Goal: Obtain resource: Download file/media

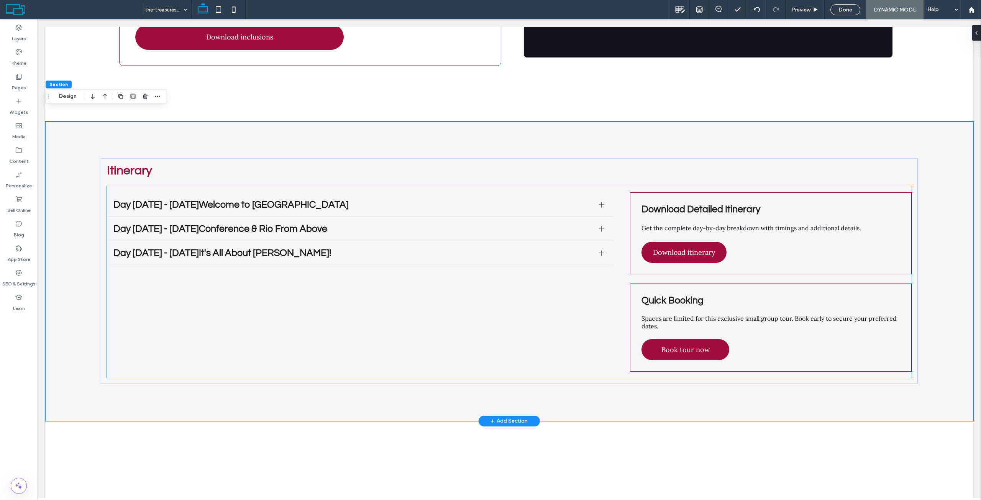
click at [667, 192] on div "Download Detailed Itinerary Get the complete day-by-day breakdown with timings …" at bounding box center [771, 233] width 282 height 82
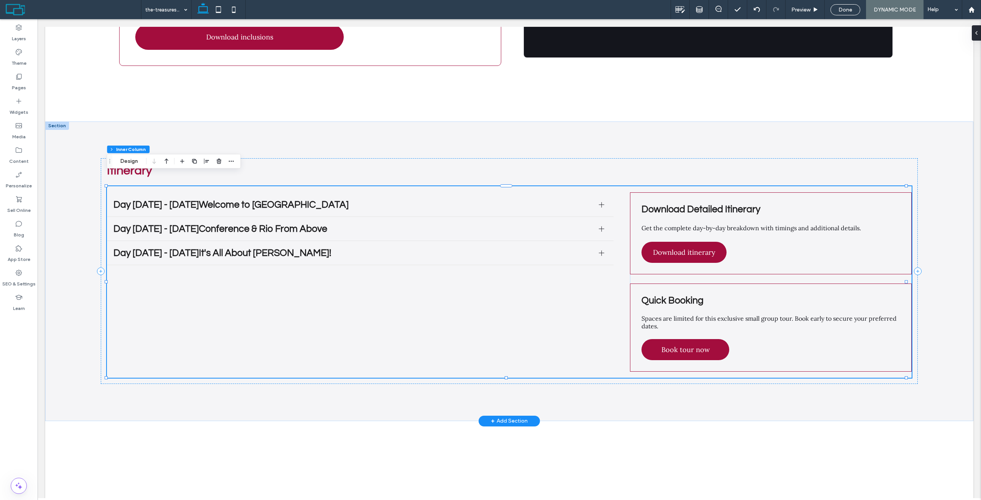
click at [664, 192] on div "Download Detailed Itinerary Get the complete day-by-day breakdown with timings …" at bounding box center [771, 233] width 282 height 82
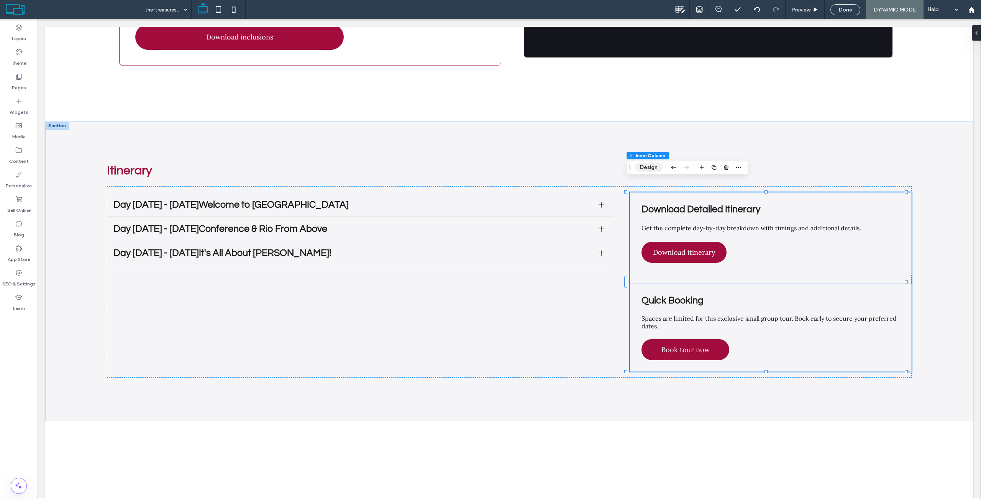
click at [650, 167] on button "Design" at bounding box center [649, 167] width 28 height 9
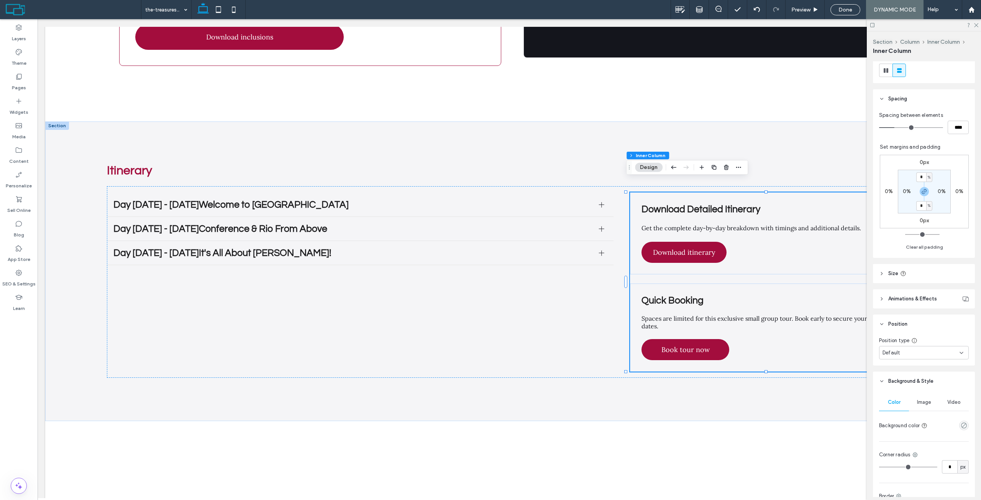
scroll to position [192, 0]
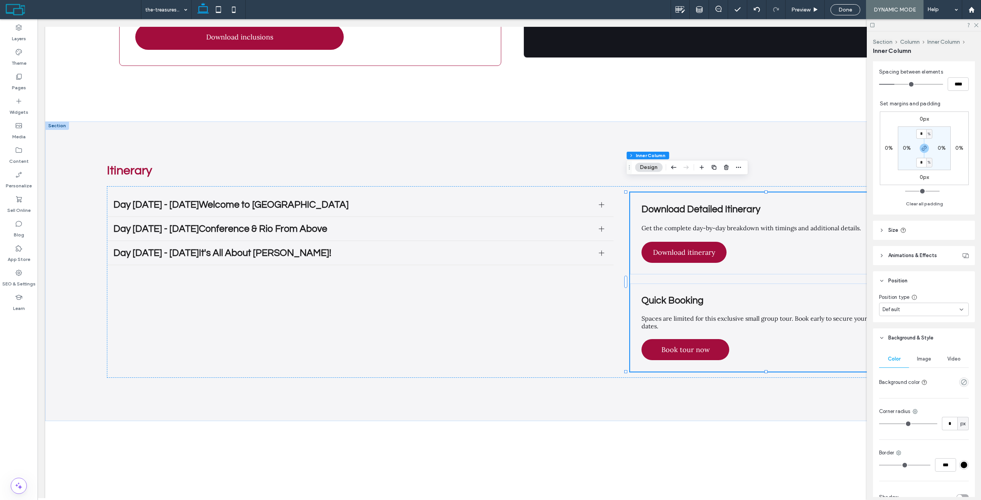
click at [900, 306] on div "Default" at bounding box center [920, 310] width 77 height 8
click at [904, 350] on div "Pinned" at bounding box center [921, 349] width 85 height 13
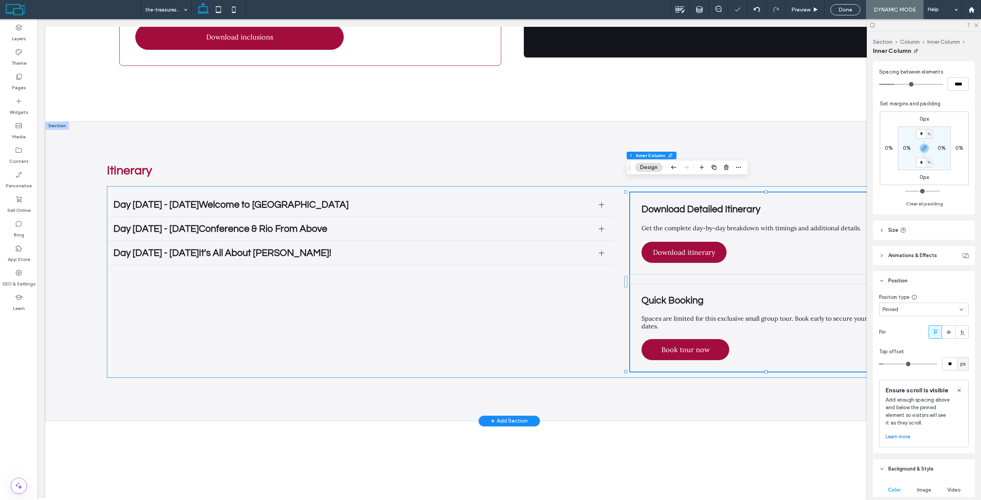
click at [562, 354] on div "Day [DATE] - [DATE]Welcome to [GEOGRAPHIC_DATA] On arrival at [GEOGRAPHIC_DATA]…" at bounding box center [509, 282] width 804 height 192
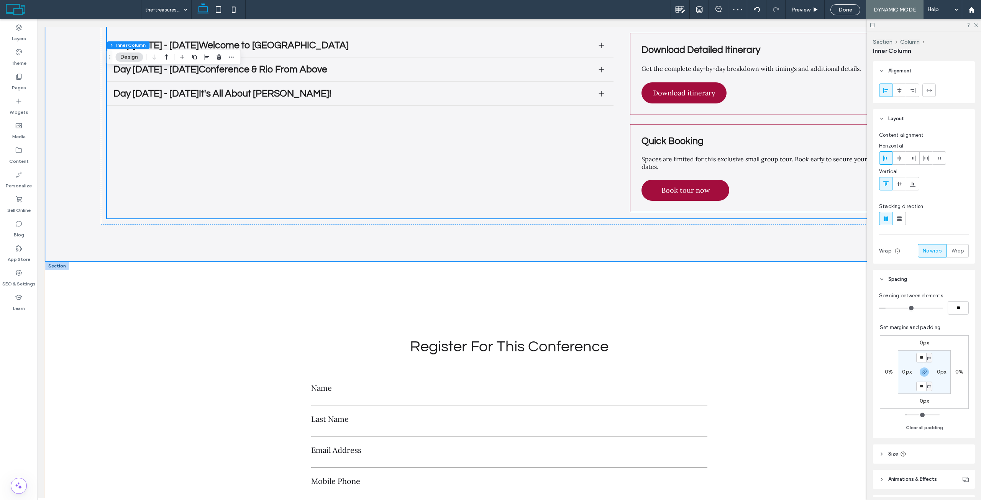
scroll to position [2495, 0]
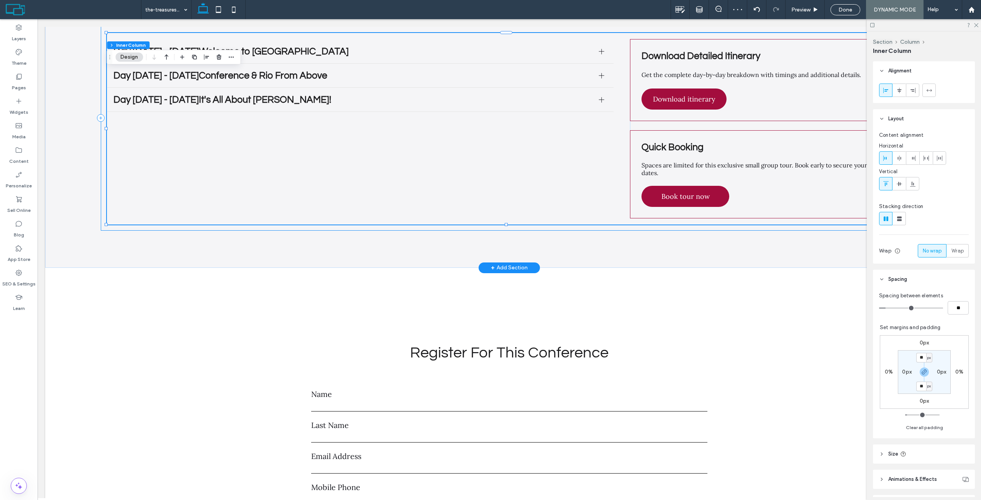
click at [517, 197] on div "Day [DATE] - [DATE]Welcome to [GEOGRAPHIC_DATA] On arrival at [GEOGRAPHIC_DATA]…" at bounding box center [509, 129] width 804 height 192
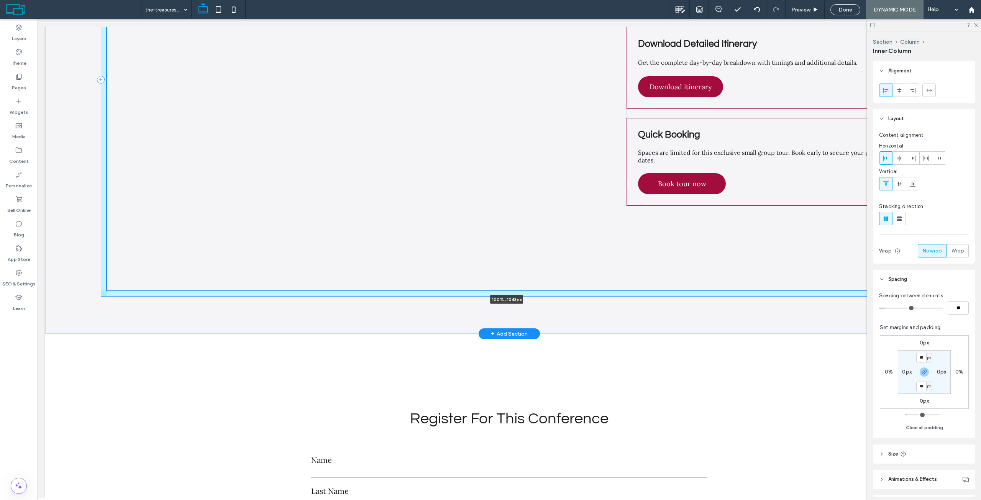
scroll to position [2658, 0]
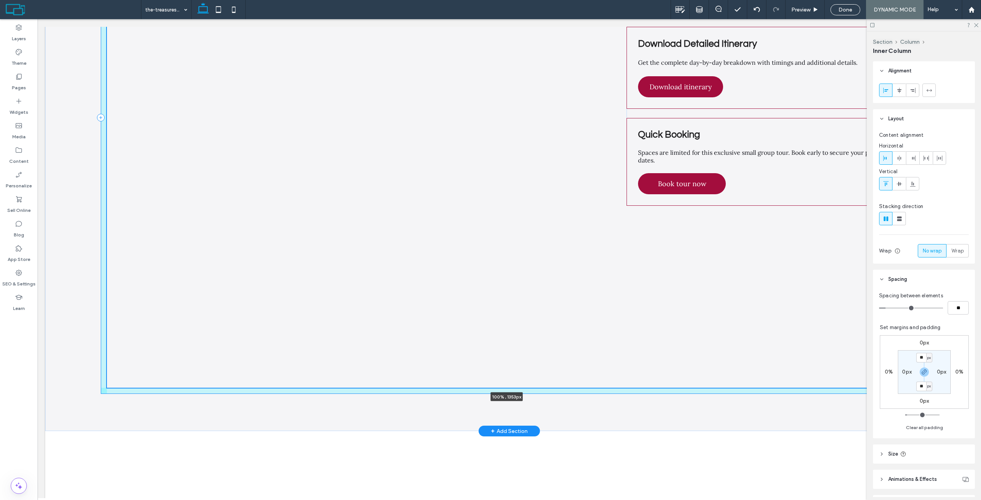
drag, startPoint x: 506, startPoint y: 213, endPoint x: 506, endPoint y: 377, distance: 163.6
click at [38, 19] on div at bounding box center [38, 19] width 0 height 0
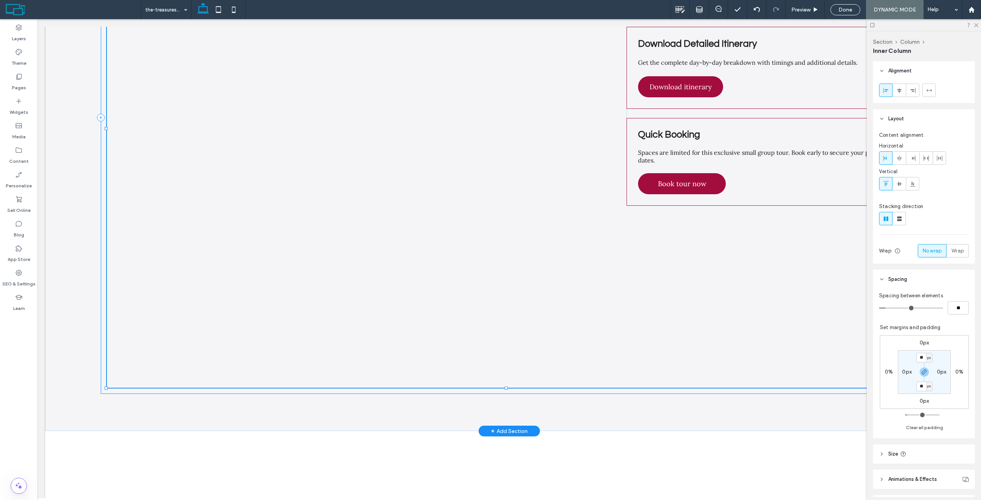
type input "****"
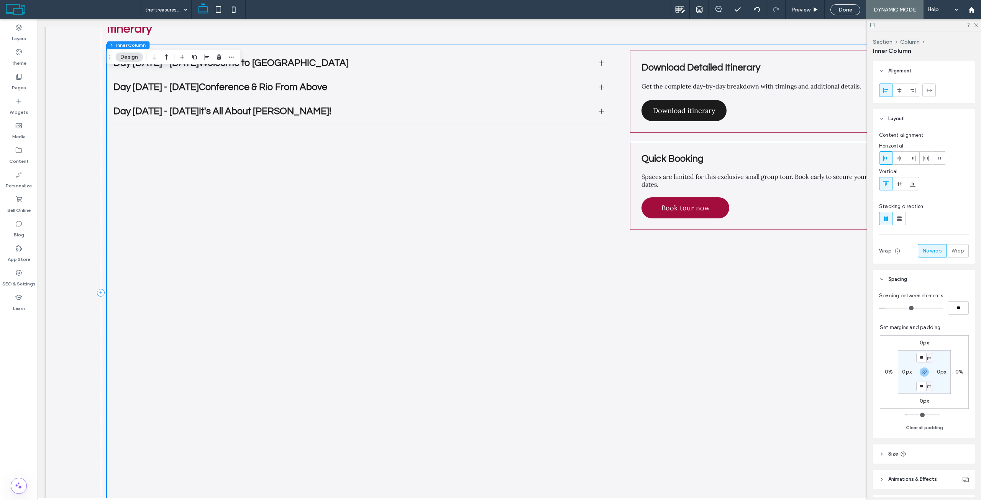
scroll to position [2467, 0]
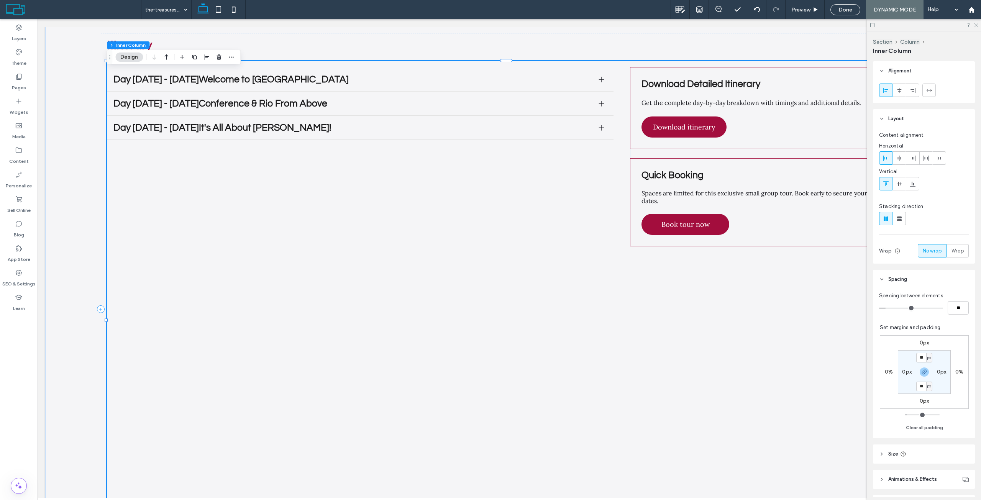
click at [977, 25] on icon at bounding box center [975, 24] width 5 height 5
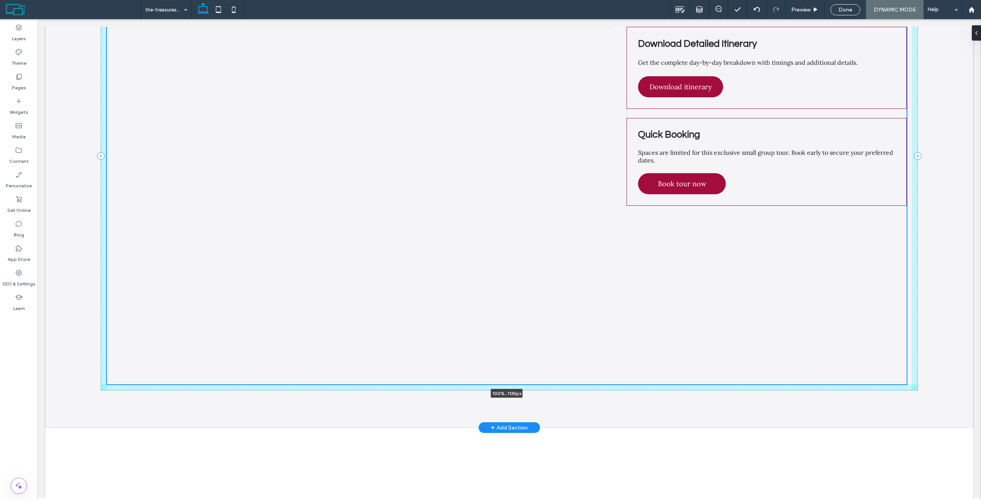
scroll to position [2577, 0]
drag, startPoint x: 506, startPoint y: 414, endPoint x: 513, endPoint y: 372, distance: 43.1
click at [513, 372] on div "Itinerary Day [DATE] - [DATE]Welcome to [GEOGRAPHIC_DATA] On arrival at [GEOGRA…" at bounding box center [509, 156] width 928 height 543
type input "****"
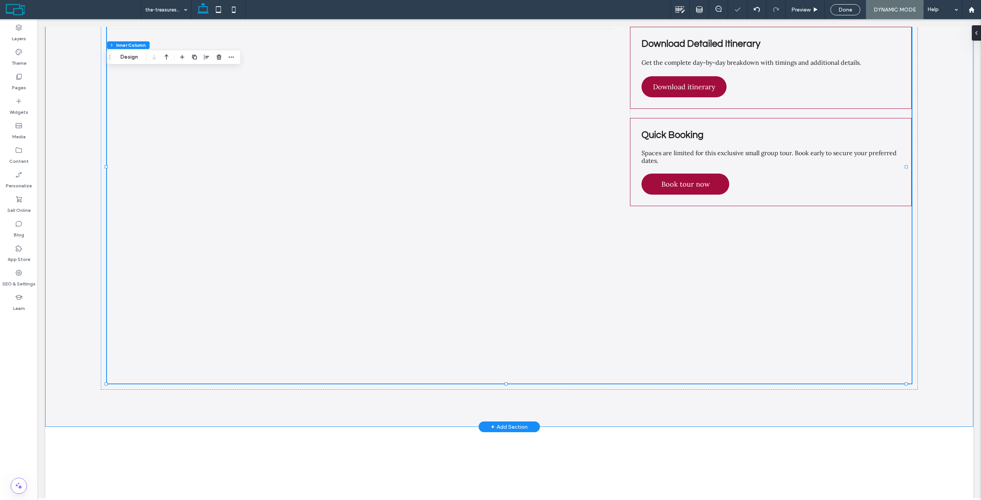
click at [481, 402] on div "Itinerary Day [DATE] - [DATE]Welcome to [GEOGRAPHIC_DATA] On arrival at [GEOGRA…" at bounding box center [509, 156] width 928 height 542
